Goal: Information Seeking & Learning: Learn about a topic

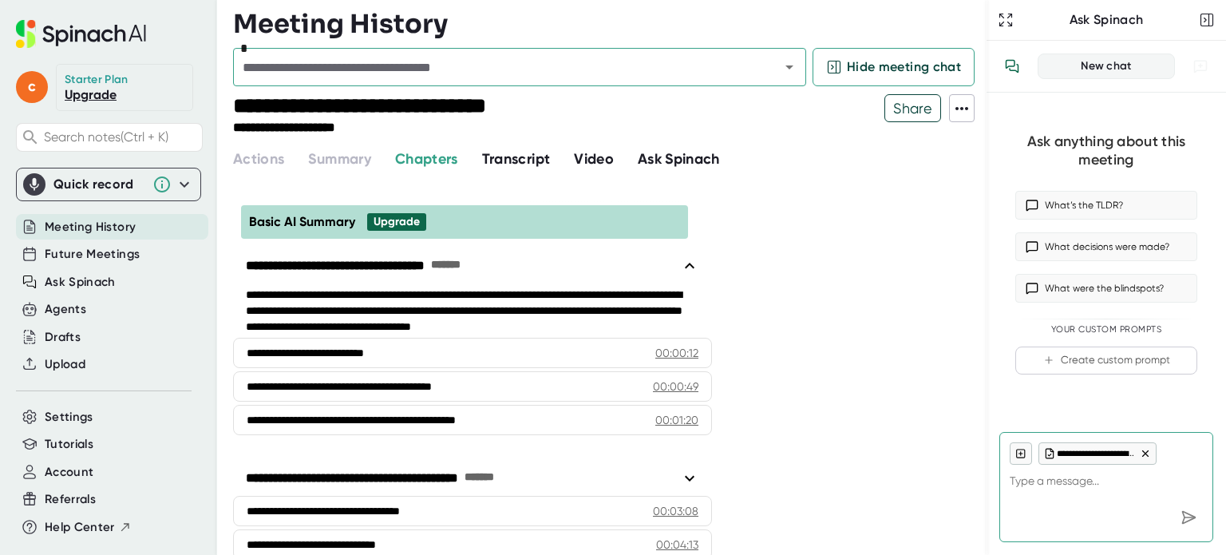
click at [303, 223] on span "Basic AI Summary" at bounding box center [302, 221] width 106 height 15
click at [441, 164] on span "Chapters" at bounding box center [426, 159] width 63 height 18
click at [539, 162] on span "Transcript" at bounding box center [516, 159] width 69 height 18
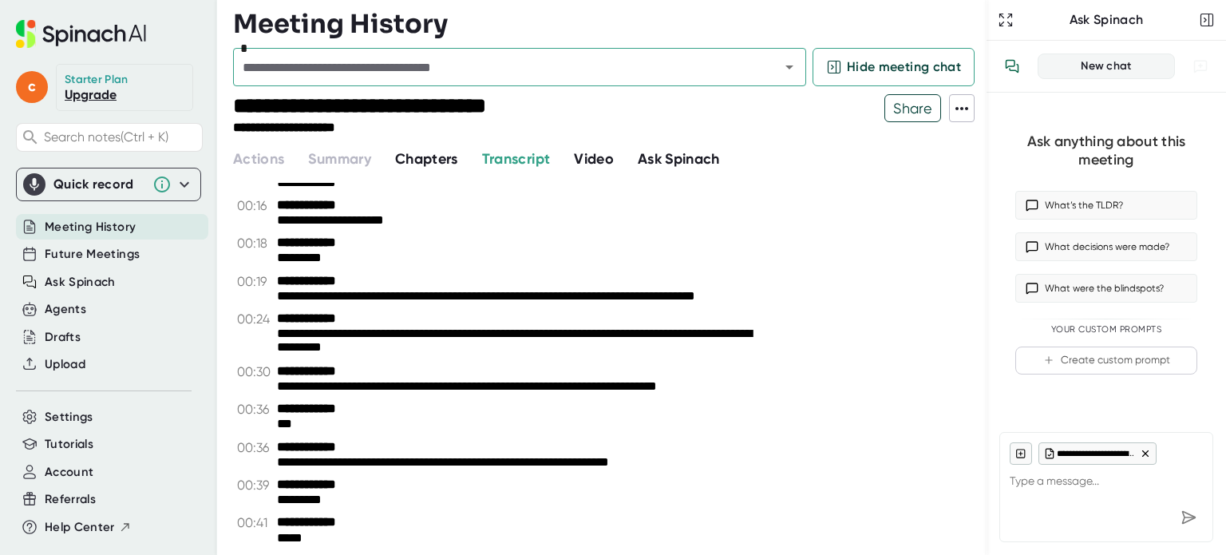
scroll to position [160, 0]
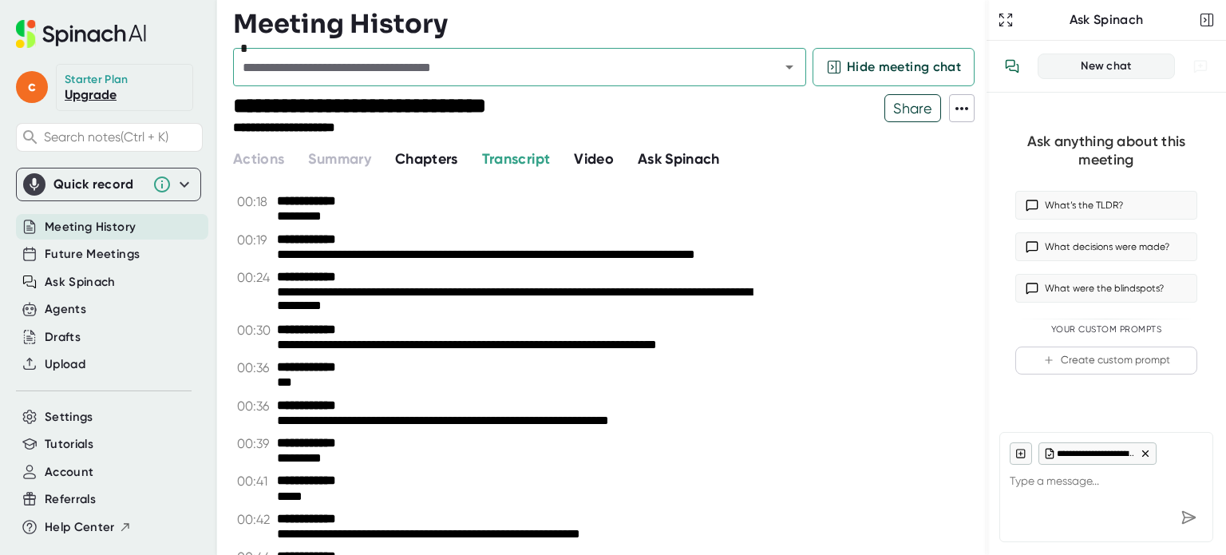
click at [613, 160] on span "Video" at bounding box center [594, 159] width 40 height 18
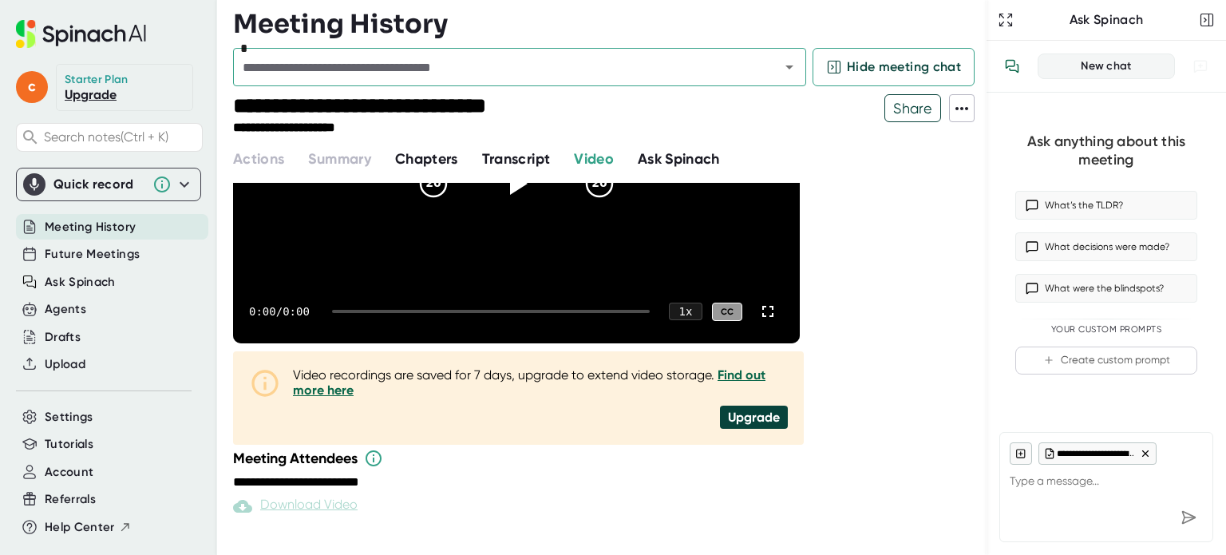
scroll to position [334, 0]
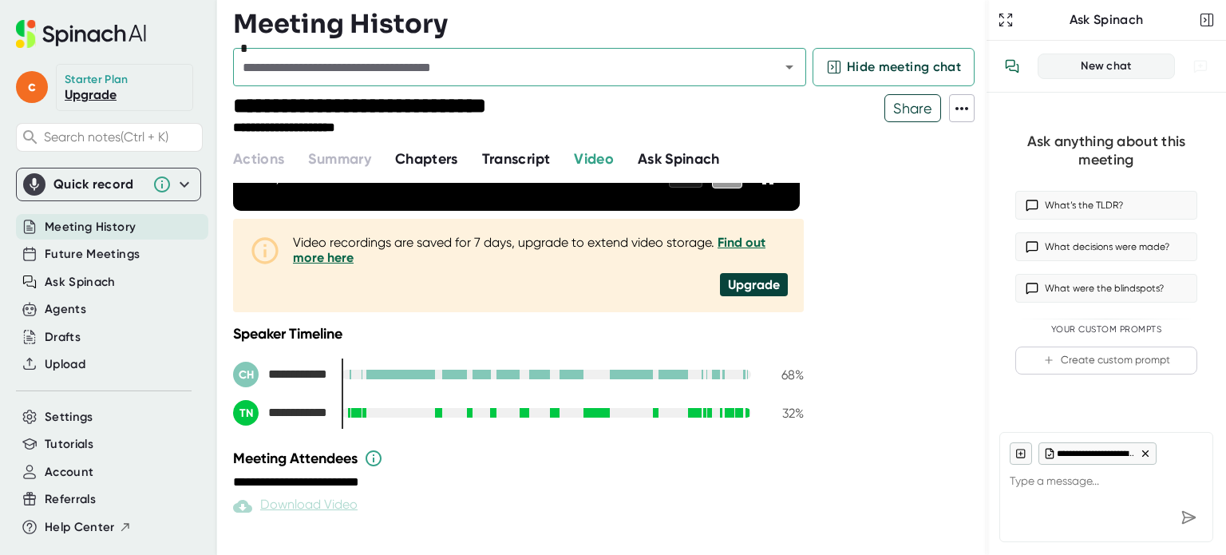
click at [675, 156] on span "Ask Spinach" at bounding box center [679, 159] width 82 height 18
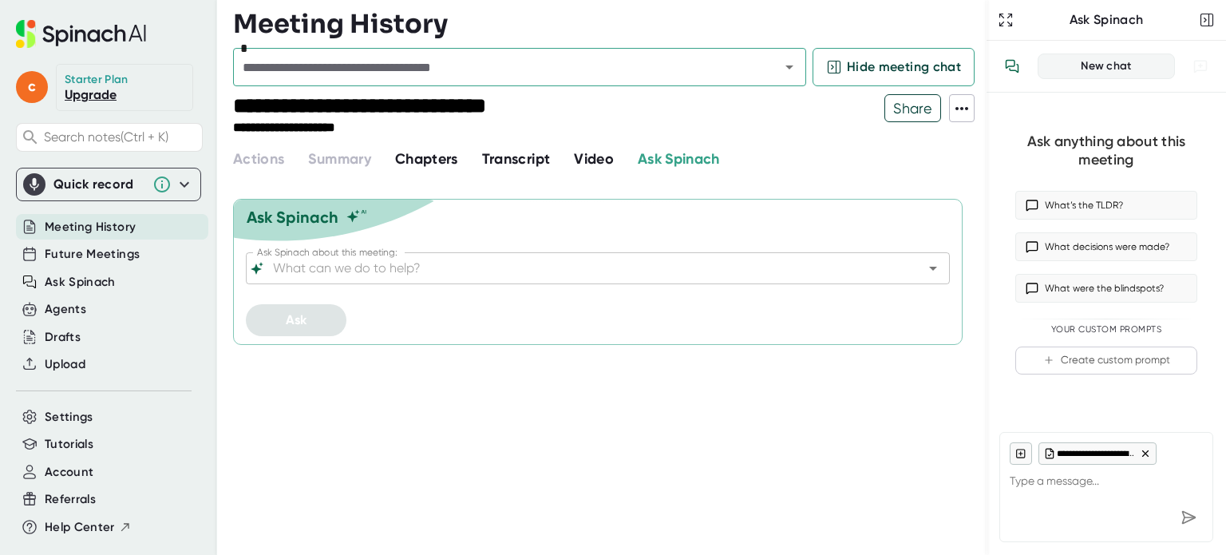
click at [524, 156] on span "Transcript" at bounding box center [516, 159] width 69 height 18
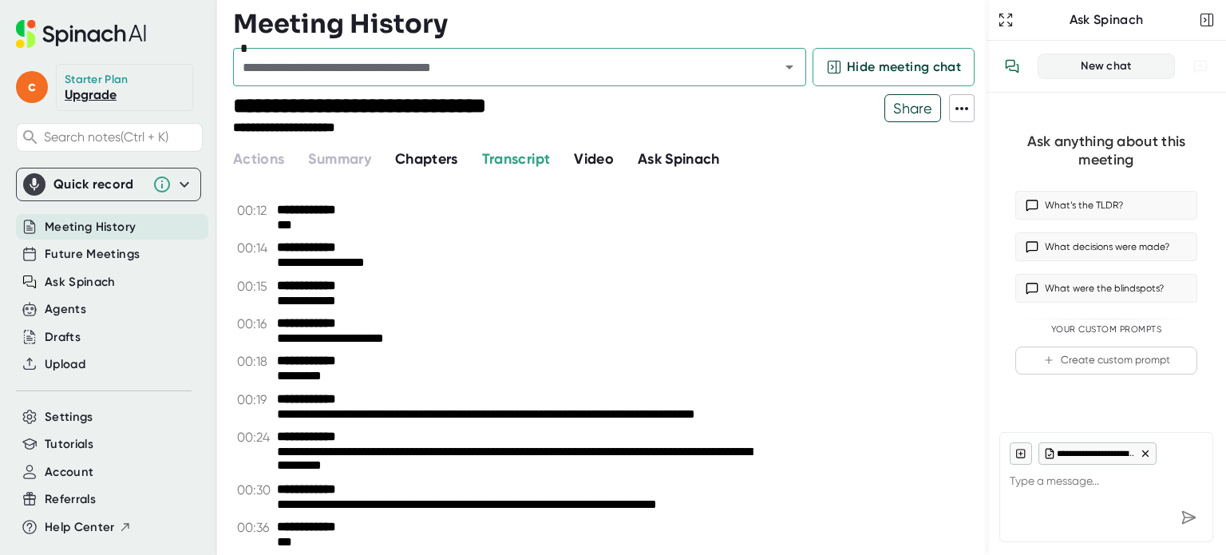
click at [422, 154] on span "Chapters" at bounding box center [426, 159] width 63 height 18
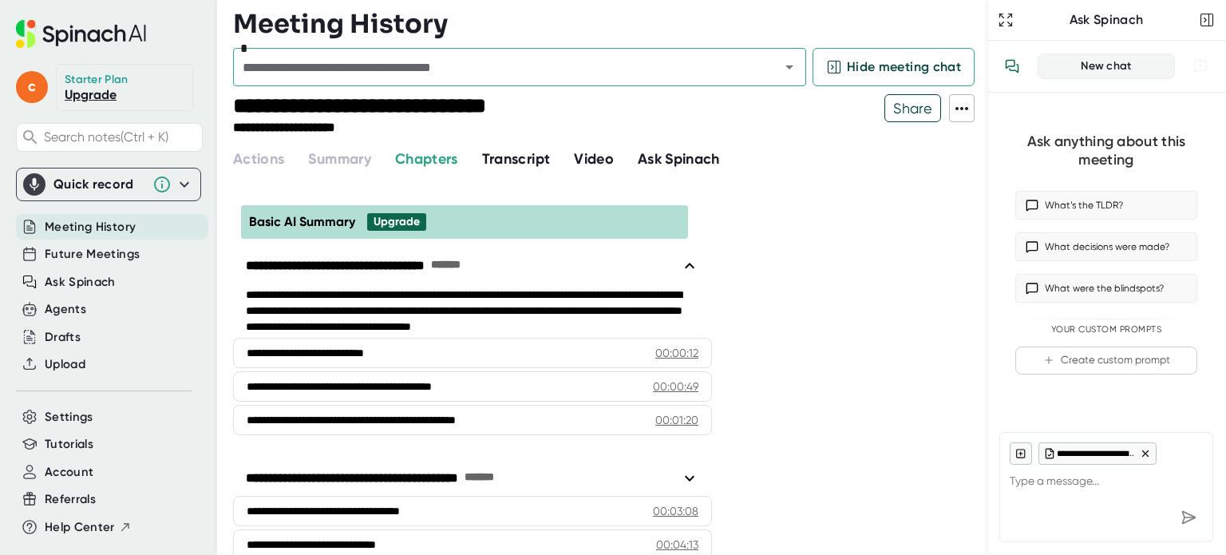
click at [513, 156] on span "Transcript" at bounding box center [516, 159] width 69 height 18
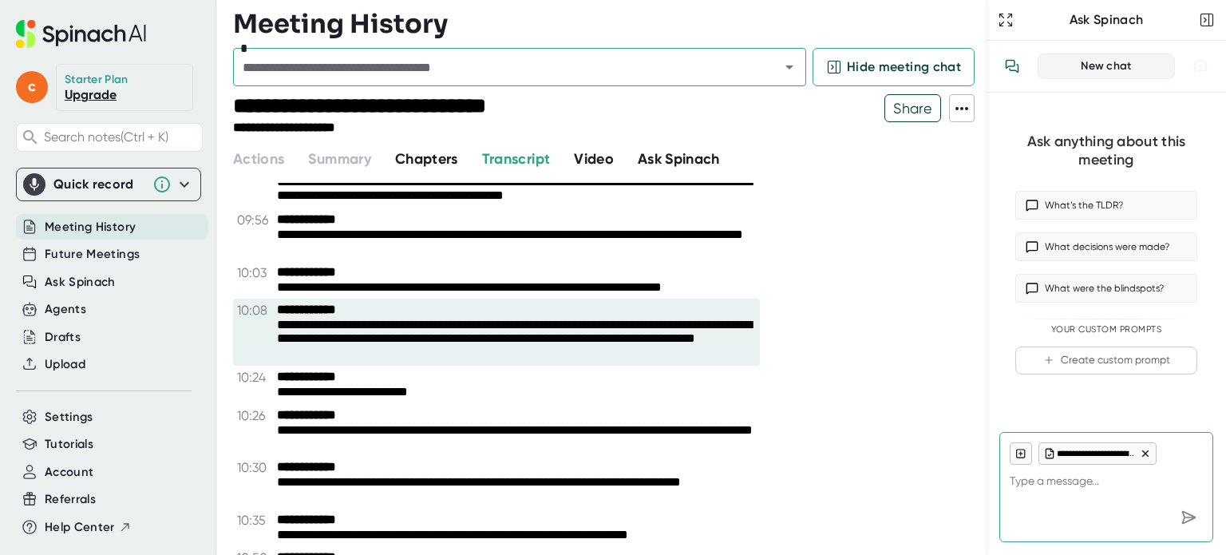
scroll to position [3513, 0]
